Goal: Information Seeking & Learning: Learn about a topic

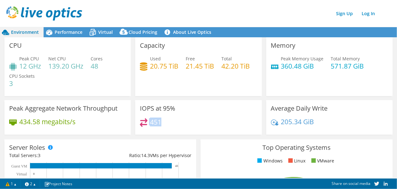
click at [147, 122] on div "451" at bounding box center [198, 125] width 117 height 14
drag, startPoint x: 147, startPoint y: 122, endPoint x: 200, endPoint y: 122, distance: 52.7
click at [200, 122] on div "451" at bounding box center [198, 125] width 117 height 14
drag, startPoint x: 150, startPoint y: 67, endPoint x: 175, endPoint y: 66, distance: 25.3
click at [175, 66] on h4 "20.75 TiB" at bounding box center [164, 66] width 28 height 7
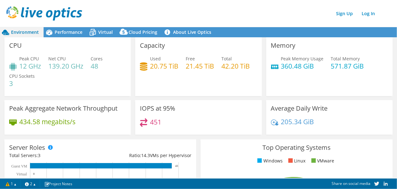
drag, startPoint x: 175, startPoint y: 66, endPoint x: 175, endPoint y: 73, distance: 7.3
click at [175, 73] on div "Used 20.75 TiB Free 21.45 TiB Total 42.20 TiB" at bounding box center [198, 65] width 117 height 21
click at [50, 75] on div "Peak CPU 12 GHz Net CPU 139.20 GHz Cores 48 CPU Sockets 3" at bounding box center [67, 74] width 117 height 38
drag, startPoint x: 91, startPoint y: 67, endPoint x: 98, endPoint y: 66, distance: 6.3
click at [99, 66] on h4 "48" at bounding box center [97, 66] width 12 height 7
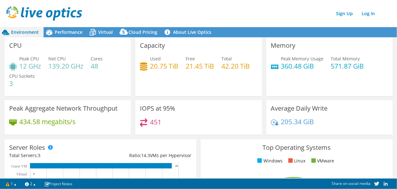
drag, startPoint x: 98, startPoint y: 66, endPoint x: 86, endPoint y: 76, distance: 15.3
click at [86, 76] on div "Peak CPU 12 GHz Net CPU 139.20 GHz Cores 48 CPU Sockets 3" at bounding box center [67, 74] width 117 height 38
click at [92, 68] on h4 "48" at bounding box center [97, 66] width 12 height 7
click at [109, 32] on span "Virtual" at bounding box center [105, 32] width 15 height 6
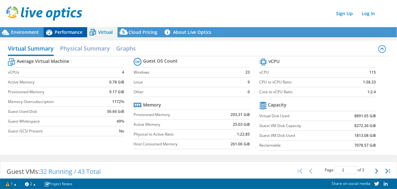
click at [60, 33] on span "Performance" at bounding box center [69, 32] width 28 height 6
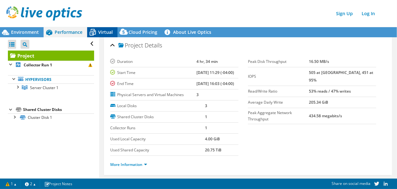
click at [97, 35] on icon at bounding box center [92, 32] width 11 height 11
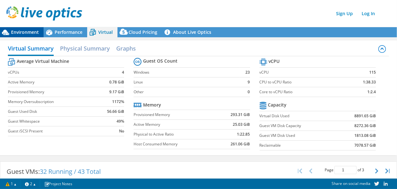
click at [33, 36] on div "Environment" at bounding box center [22, 32] width 44 height 10
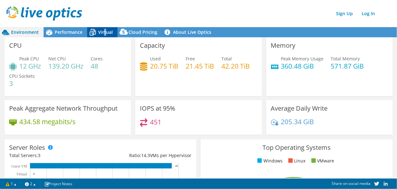
click at [105, 33] on span "Virtual" at bounding box center [105, 32] width 15 height 6
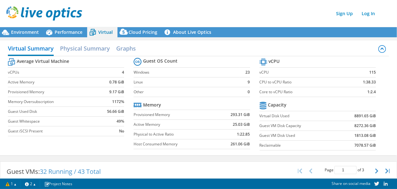
click at [92, 86] on td "Active Memory" at bounding box center [53, 82] width 91 height 10
click at [112, 75] on td "4" at bounding box center [111, 73] width 25 height 10
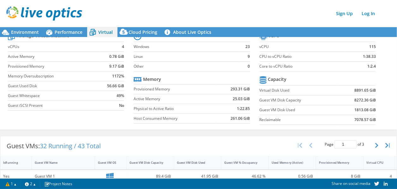
scroll to position [32, 0]
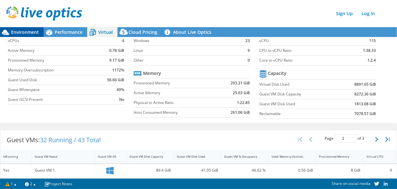
click at [27, 33] on span "Environment" at bounding box center [25, 32] width 28 height 6
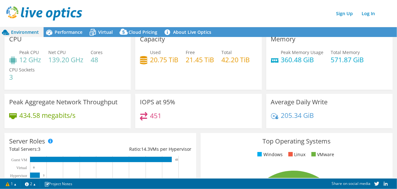
scroll to position [0, 0]
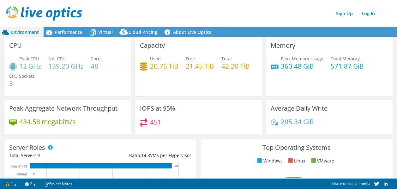
click at [103, 64] on h4 "48" at bounding box center [97, 66] width 12 height 7
click at [101, 65] on h4 "48" at bounding box center [97, 66] width 12 height 7
click at [98, 67] on h4 "48" at bounding box center [97, 66] width 12 height 7
drag, startPoint x: 99, startPoint y: 66, endPoint x: 91, endPoint y: 64, distance: 8.7
click at [91, 64] on div "Peak CPU 12 GHz Net CPU 139.20 GHz Cores 48 CPU Sockets 3" at bounding box center [67, 74] width 117 height 38
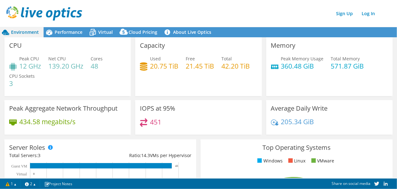
drag, startPoint x: 91, startPoint y: 64, endPoint x: 98, endPoint y: 75, distance: 12.4
click at [98, 75] on div "Peak CPU 12 GHz Net CPU 139.20 GHz Cores 48 CPU Sockets 3" at bounding box center [67, 74] width 117 height 38
click at [69, 38] on div "CPU Peak CPU 12 GHz Net CPU 139.20 GHz Cores 48 CPU Sockets 3" at bounding box center [67, 66] width 126 height 59
click at [69, 35] on span "Performance" at bounding box center [69, 32] width 28 height 6
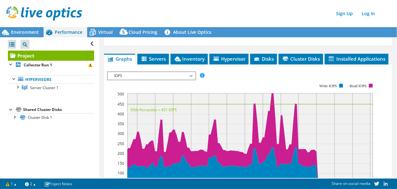
scroll to position [126, 0]
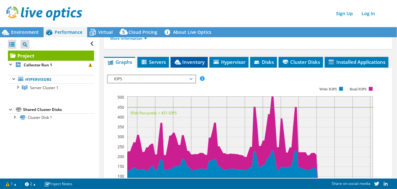
click at [189, 63] on span "Inventory" at bounding box center [189, 62] width 31 height 6
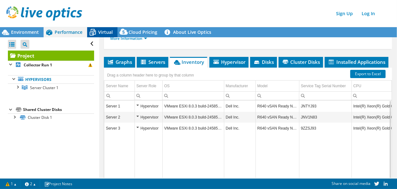
click at [96, 30] on icon at bounding box center [92, 32] width 11 height 11
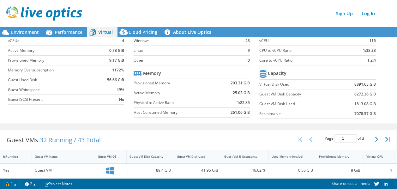
scroll to position [0, 0]
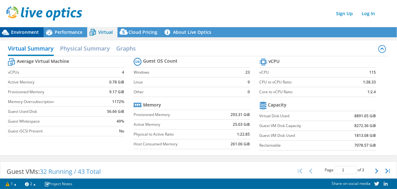
click at [27, 32] on span "Environment" at bounding box center [25, 32] width 28 height 6
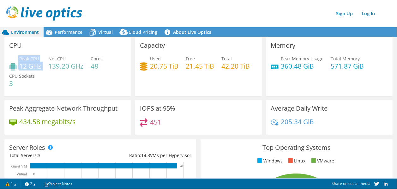
drag, startPoint x: 42, startPoint y: 65, endPoint x: 15, endPoint y: 66, distance: 27.2
click at [15, 66] on div "Peak CPU 12 GHz Net CPU 139.20 GHz Cores 48 CPU Sockets 3" at bounding box center [67, 74] width 117 height 38
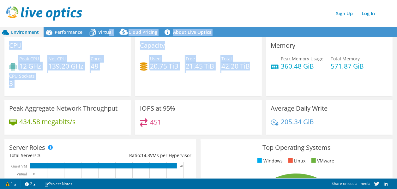
drag, startPoint x: 107, startPoint y: 33, endPoint x: 241, endPoint y: 87, distance: 144.4
click at [241, 87] on div "Environment Performance Virtual Cloud Pricing 3" at bounding box center [198, 101] width 397 height 175
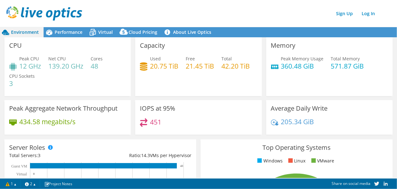
drag, startPoint x: 241, startPoint y: 87, endPoint x: 273, endPoint y: 84, distance: 31.7
click at [273, 84] on div "Memory Peak Memory Usage 360.48 GiB Total Memory 571.87 GiB" at bounding box center [329, 66] width 126 height 59
click at [107, 31] on span "Virtual" at bounding box center [105, 32] width 15 height 6
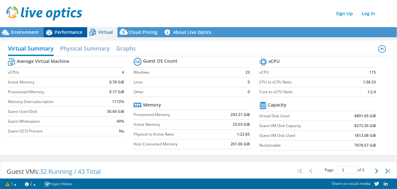
click at [75, 33] on span "Performance" at bounding box center [69, 32] width 28 height 6
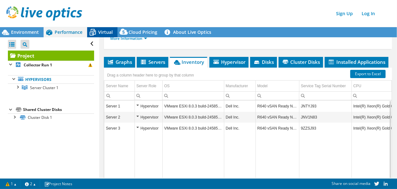
click at [109, 32] on span "Virtual" at bounding box center [105, 32] width 15 height 6
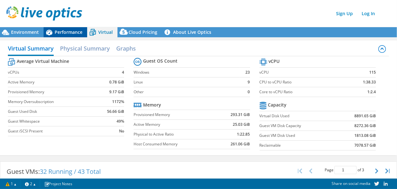
drag, startPoint x: 66, startPoint y: 31, endPoint x: 58, endPoint y: 32, distance: 7.6
click at [65, 31] on span "Performance" at bounding box center [69, 32] width 28 height 6
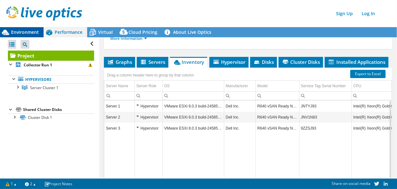
click at [31, 32] on span "Environment" at bounding box center [25, 32] width 28 height 6
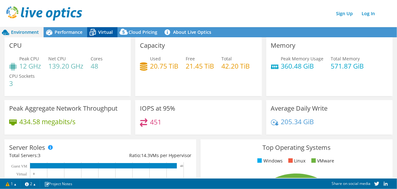
click at [106, 31] on span "Virtual" at bounding box center [105, 32] width 15 height 6
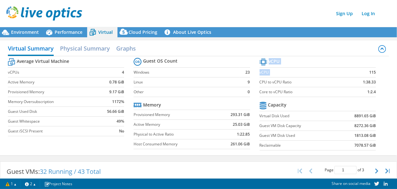
drag, startPoint x: 365, startPoint y: 73, endPoint x: 373, endPoint y: 73, distance: 7.6
click at [373, 73] on section "vCPU vCPU 115 CPU to vCPU Ratio 1:38.33 Core to vCPU Ratio 1:2.4 Capacity Virtu…" at bounding box center [323, 105] width 126 height 97
click at [27, 33] on span "Environment" at bounding box center [25, 32] width 28 height 6
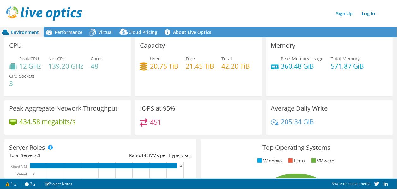
drag, startPoint x: 172, startPoint y: 123, endPoint x: 175, endPoint y: 127, distance: 4.3
click at [172, 123] on div "451" at bounding box center [198, 125] width 117 height 14
